Goal: Task Accomplishment & Management: Use online tool/utility

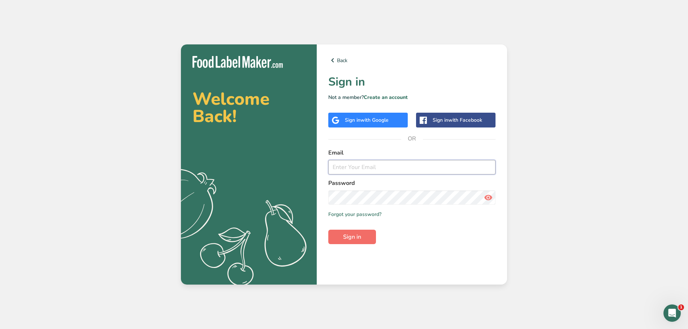
type input "[EMAIL_ADDRESS][DOMAIN_NAME]"
click at [355, 236] on span "Sign in" at bounding box center [352, 237] width 18 height 9
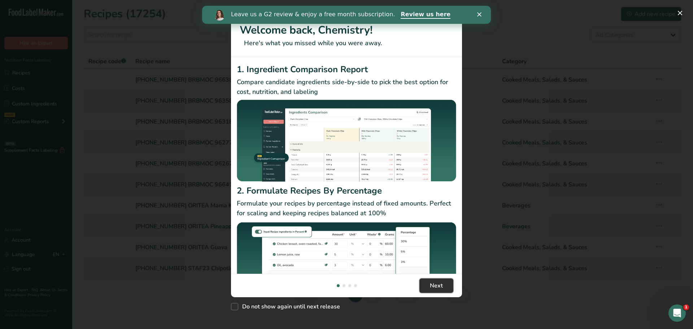
click at [427, 284] on button "Next" at bounding box center [437, 285] width 34 height 14
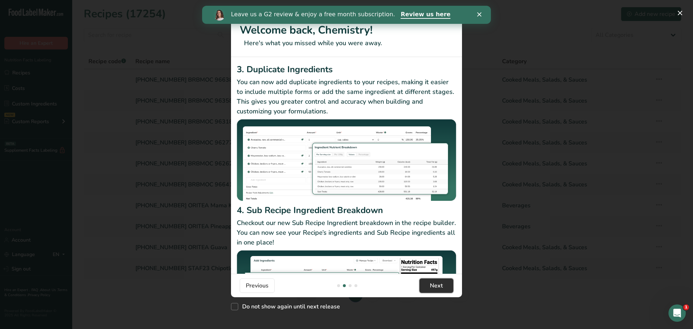
click at [427, 284] on button "Next" at bounding box center [437, 285] width 34 height 14
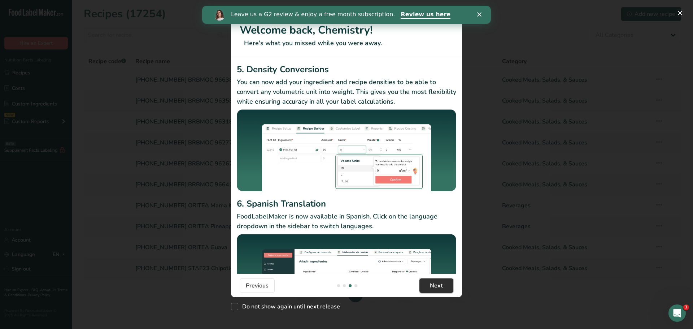
click at [427, 284] on button "Next" at bounding box center [437, 285] width 34 height 14
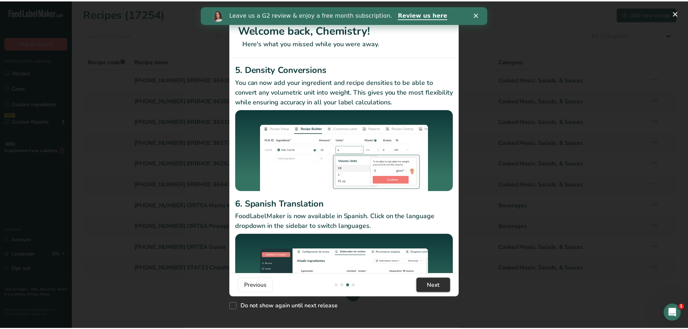
scroll to position [0, 693]
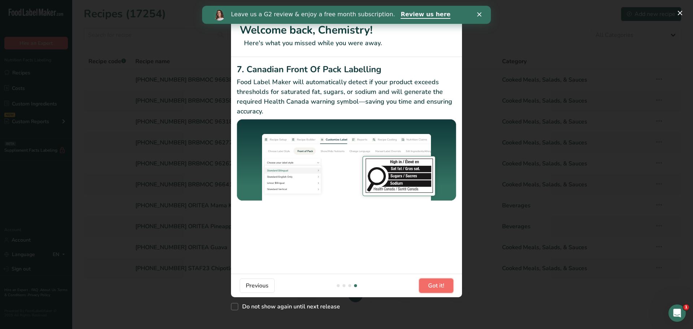
click at [427, 284] on button "Got it!" at bounding box center [436, 285] width 34 height 14
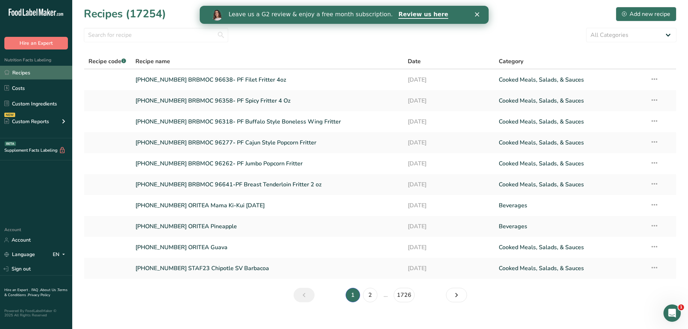
click at [25, 71] on link "Recipes" at bounding box center [36, 73] width 72 height 14
click at [108, 33] on input "text" at bounding box center [156, 35] width 144 height 14
click at [180, 34] on input "text" at bounding box center [156, 35] width 144 height 14
type input "2"
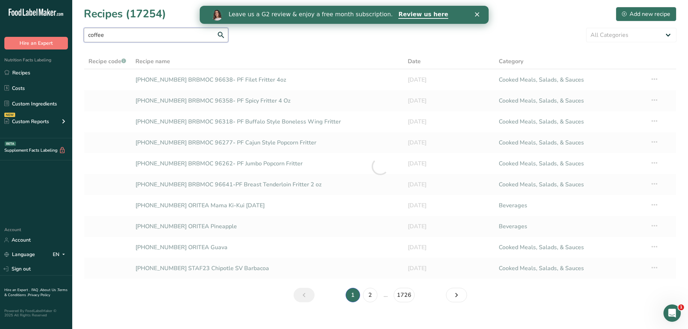
type input "coffee"
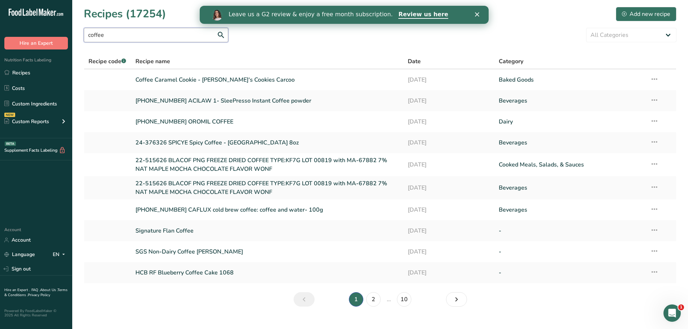
click at [119, 36] on input "coffee" at bounding box center [156, 35] width 144 height 14
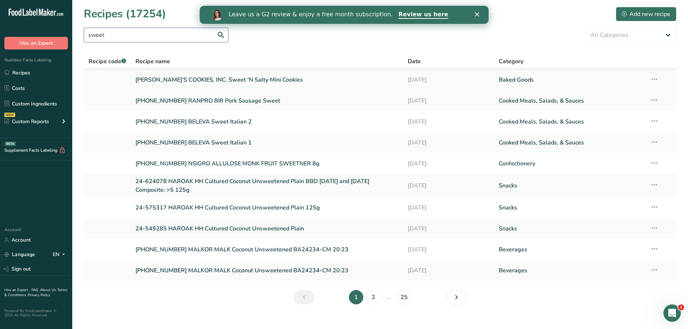
type input "sweet"
click at [169, 82] on link "[PERSON_NAME]'S COOKIES, INC. Sweet 'N Salty Mini Cookies" at bounding box center [267, 79] width 264 height 15
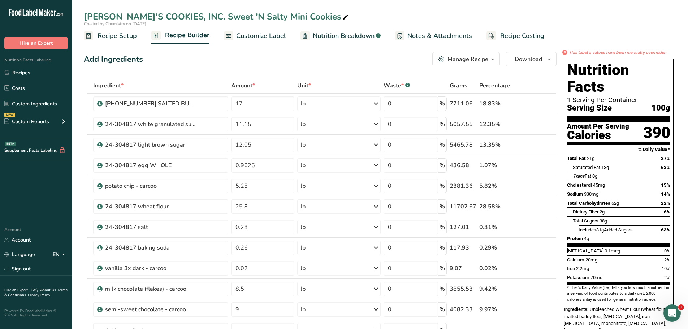
click at [258, 36] on span "Customize Label" at bounding box center [261, 36] width 50 height 10
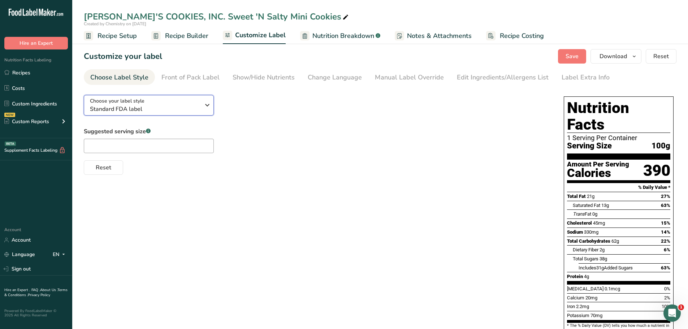
click at [146, 113] on button "Choose your label style Standard FDA label" at bounding box center [149, 105] width 130 height 21
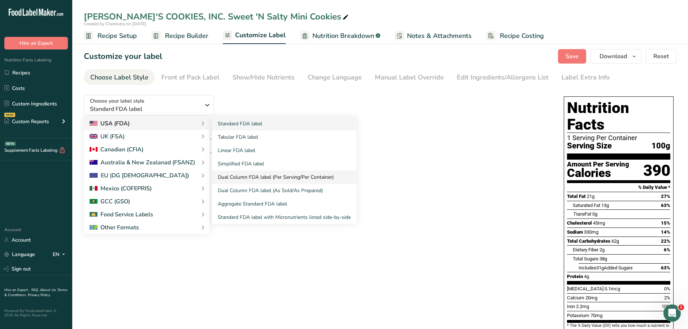
click at [244, 177] on link "Dual Column FDA label (Per Serving/Per Container)" at bounding box center [284, 176] width 144 height 13
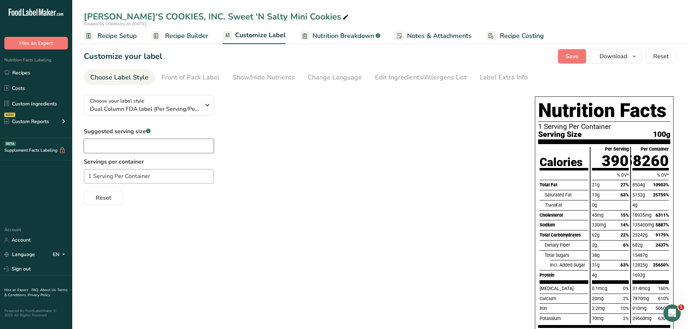
click at [144, 150] on input "text" at bounding box center [149, 146] width 130 height 14
click at [162, 177] on input "1 Serving Per Container" at bounding box center [149, 176] width 130 height 14
click at [303, 221] on div "Choose your label style Dual Column FDA label (Per Serving/Per Container) USA (…" at bounding box center [380, 240] width 593 height 302
click at [191, 107] on span "Dual Column FDA label (Per Serving/Per Container)" at bounding box center [145, 109] width 110 height 9
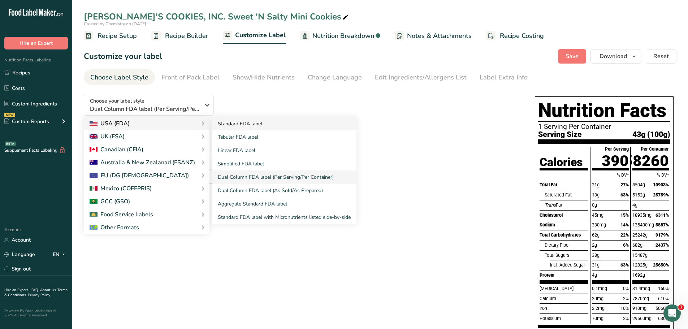
click at [249, 127] on link "Standard FDA label" at bounding box center [284, 123] width 144 height 13
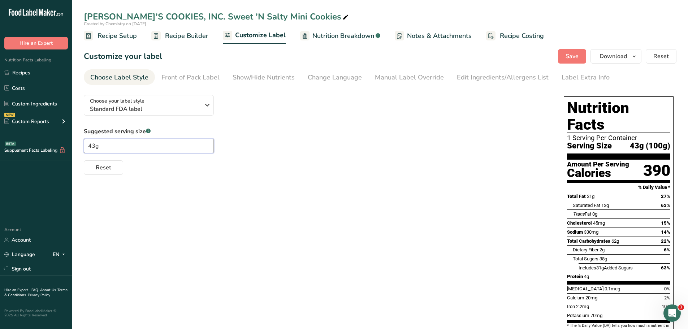
click at [138, 147] on input "43g" at bounding box center [149, 146] width 130 height 14
type input "4"
click at [303, 207] on div "Choose your label style Standard FDA label USA (FDA) Standard FDA label Tabular…" at bounding box center [380, 245] width 593 height 312
drag, startPoint x: 185, startPoint y: 104, endPoint x: 181, endPoint y: 100, distance: 5.1
click at [183, 103] on div "Choose your label style Standard FDA label" at bounding box center [145, 105] width 110 height 16
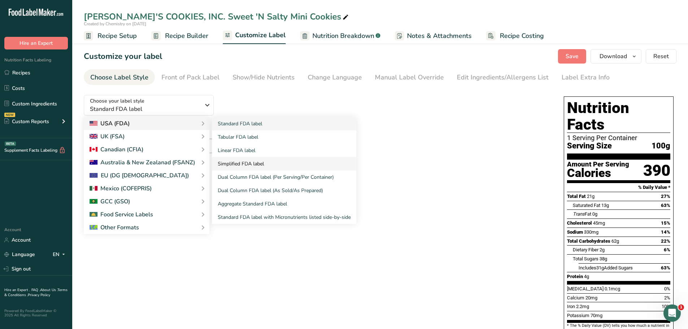
click at [247, 164] on link "Simplified FDA label" at bounding box center [284, 163] width 144 height 13
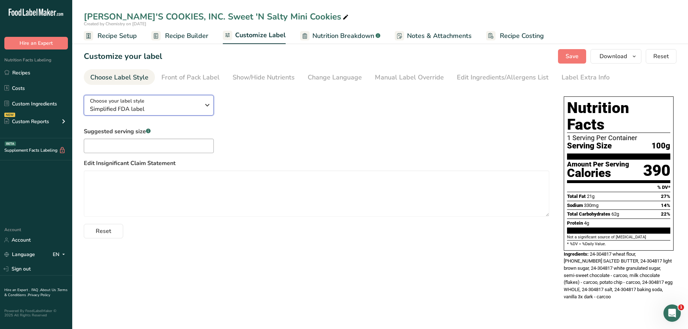
click at [182, 101] on div "Choose your label style Simplified FDA label" at bounding box center [145, 105] width 110 height 16
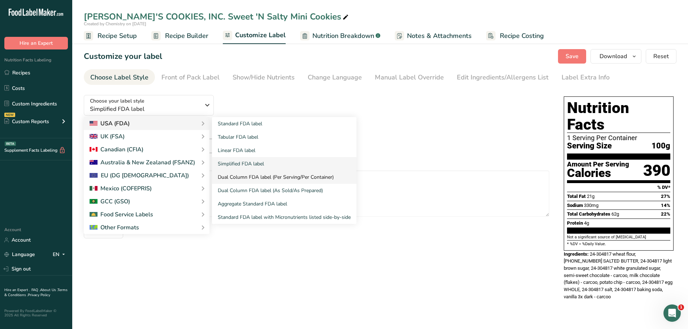
click at [239, 175] on link "Dual Column FDA label (Per Serving/Per Container)" at bounding box center [284, 176] width 144 height 13
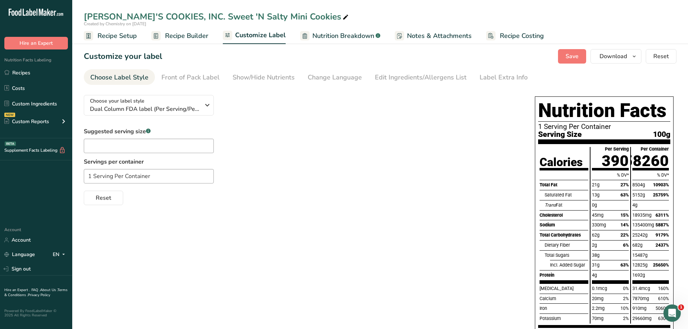
click at [649, 153] on span "158260" at bounding box center [642, 161] width 54 height 18
click at [174, 148] on input "text" at bounding box center [149, 146] width 130 height 14
click at [186, 145] on input "text" at bounding box center [149, 146] width 130 height 14
type input "4"
click at [380, 128] on div "Suggested serving size .a-a{fill:#347362;}.b-a{fill:#fff;} Servings per contain…" at bounding box center [302, 166] width 437 height 78
